Goal: Check status: Check status

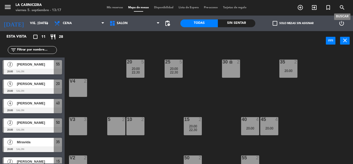
click at [342, 6] on icon "search" at bounding box center [342, 7] width 6 height 6
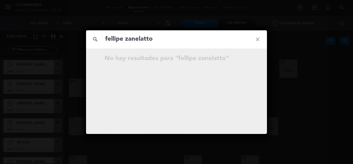
drag, startPoint x: 126, startPoint y: 36, endPoint x: 95, endPoint y: 41, distance: 30.8
click at [93, 41] on div "search fellipe zanelatto close" at bounding box center [176, 39] width 181 height 18
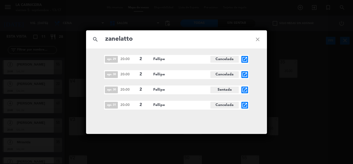
type input "zanelatto"
click at [263, 38] on icon "close" at bounding box center [257, 39] width 19 height 19
click at [255, 35] on icon "close" at bounding box center [257, 39] width 19 height 19
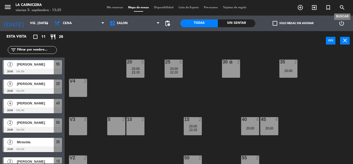
click at [346, 7] on span "search" at bounding box center [342, 7] width 14 height 9
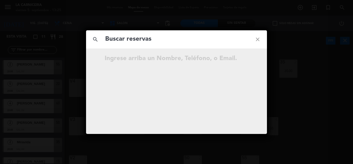
drag, startPoint x: 346, startPoint y: 7, endPoint x: 342, endPoint y: 8, distance: 3.6
click at [343, 8] on div "search close Ingrese arriba un Nombre, Teléfono, o Email." at bounding box center [176, 82] width 353 height 164
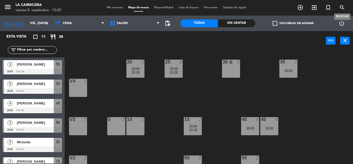
click at [338, 10] on span "search" at bounding box center [342, 7] width 14 height 9
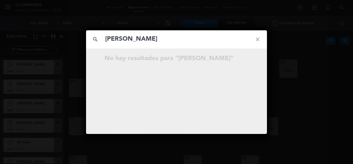
click at [105, 38] on input "[PERSON_NAME]" at bounding box center [177, 39] width 144 height 11
type input "[PERSON_NAME]"
drag, startPoint x: 256, startPoint y: 39, endPoint x: 252, endPoint y: 37, distance: 4.5
click at [256, 39] on icon "close" at bounding box center [257, 39] width 19 height 19
click at [254, 38] on icon "close" at bounding box center [257, 39] width 19 height 19
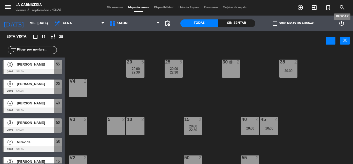
click at [339, 7] on icon "search" at bounding box center [342, 7] width 6 height 6
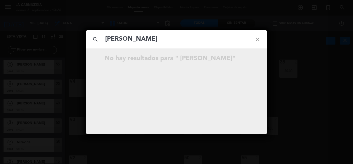
click at [108, 36] on input "[PERSON_NAME]" at bounding box center [177, 39] width 144 height 11
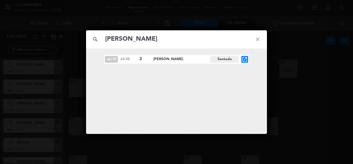
type input "[PERSON_NAME]"
click at [246, 58] on icon "open_in_new" at bounding box center [245, 59] width 6 height 6
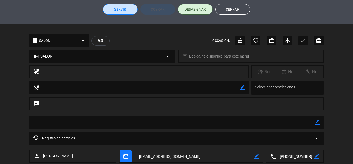
scroll to position [129, 0]
click at [248, 6] on button "Cerrar" at bounding box center [232, 9] width 35 height 10
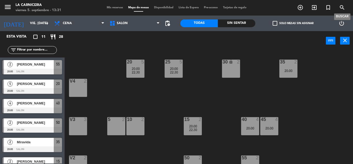
click at [344, 10] on icon "search" at bounding box center [342, 7] width 6 height 6
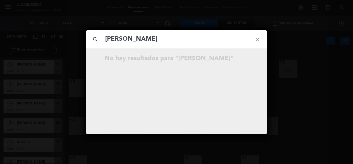
click at [109, 38] on input "[PERSON_NAME]" at bounding box center [177, 39] width 144 height 11
click at [107, 38] on input "[PERSON_NAME]" at bounding box center [177, 39] width 144 height 11
click at [137, 37] on input "Grahn" at bounding box center [177, 39] width 144 height 11
paste input "[PERSON_NAME]"
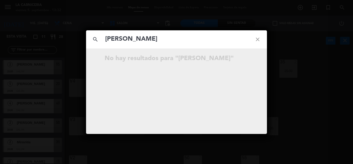
click at [105, 39] on input "[PERSON_NAME]" at bounding box center [177, 39] width 144 height 11
type input "[PERSON_NAME]"
click at [246, 58] on icon "open_in_new" at bounding box center [245, 59] width 6 height 6
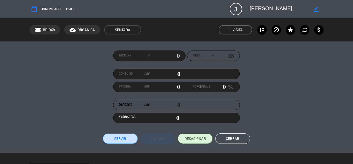
click at [230, 143] on button "Cerrar" at bounding box center [232, 138] width 35 height 10
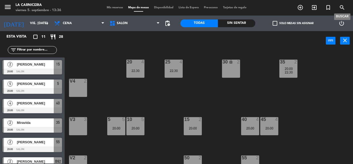
click at [338, 8] on span "search" at bounding box center [342, 7] width 14 height 9
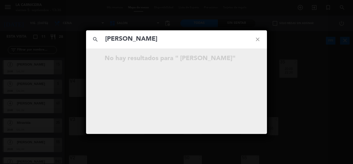
click at [107, 39] on input "[PERSON_NAME]" at bounding box center [177, 39] width 144 height 11
drag, startPoint x: 131, startPoint y: 39, endPoint x: 102, endPoint y: 39, distance: 29.0
click at [102, 39] on div "search [PERSON_NAME] close" at bounding box center [176, 39] width 181 height 18
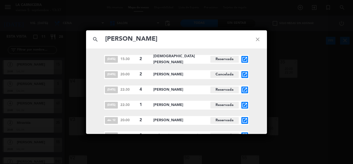
type input "[PERSON_NAME]"
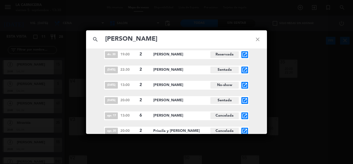
scroll to position [1455, 0]
